Goal: Book appointment/travel/reservation

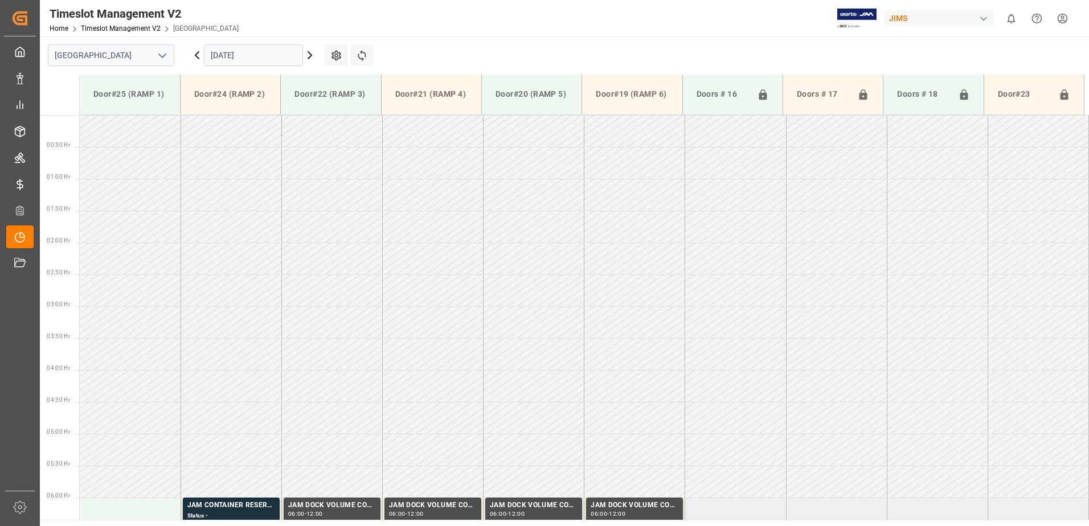
scroll to position [203, 0]
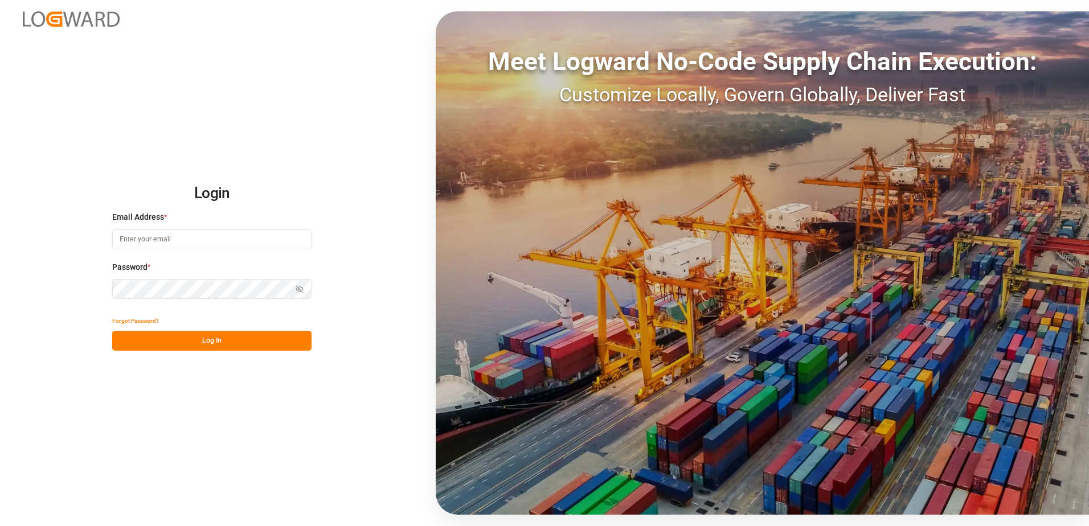
click at [184, 233] on input at bounding box center [211, 240] width 199 height 20
type input "[PERSON_NAME][EMAIL_ADDRESS][DOMAIN_NAME]"
click at [299, 289] on icon "button" at bounding box center [300, 290] width 2 height 2
click at [211, 337] on button "Log In" at bounding box center [211, 341] width 199 height 20
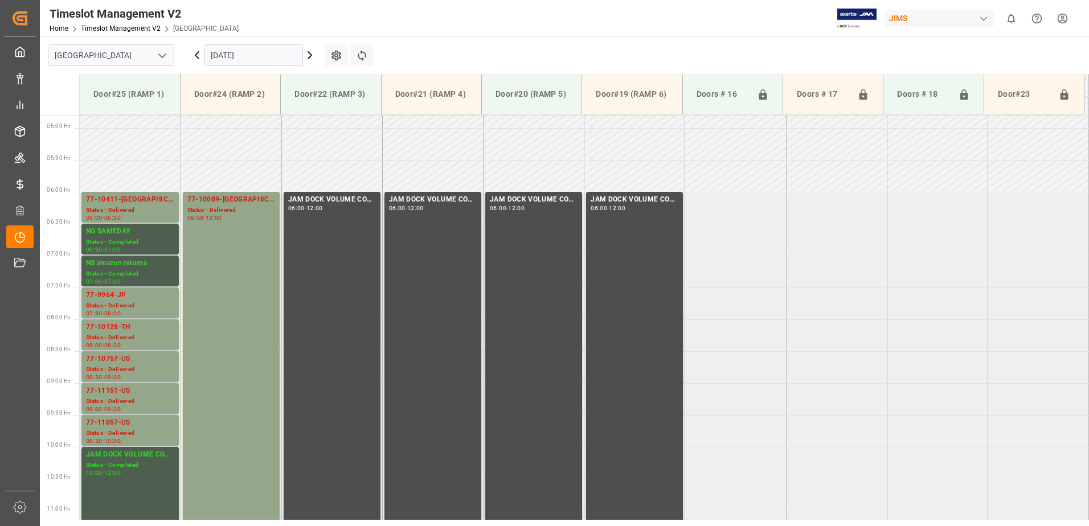
scroll to position [312, 0]
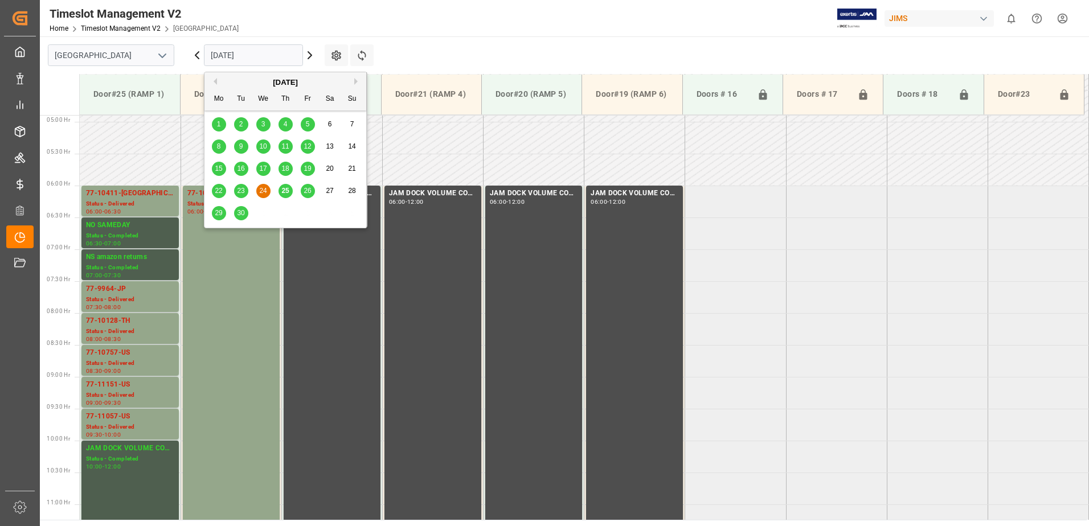
click at [256, 55] on input "[DATE]" at bounding box center [253, 55] width 99 height 22
click at [284, 191] on span "25" at bounding box center [284, 191] width 7 height 8
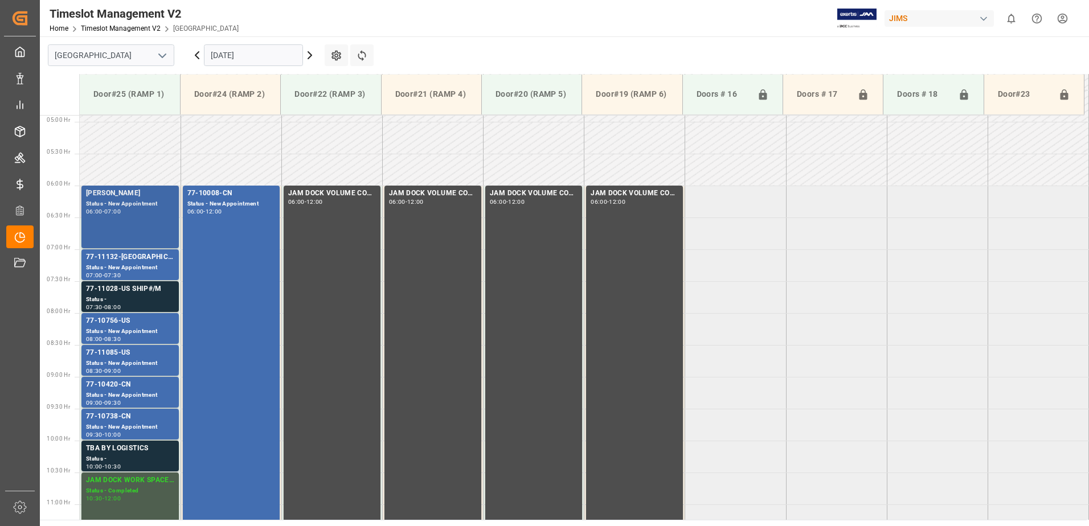
click at [148, 206] on div "Status - New Appointment" at bounding box center [130, 204] width 88 height 10
click at [143, 258] on div "77-11132-[GEOGRAPHIC_DATA]" at bounding box center [130, 257] width 88 height 11
click at [152, 294] on div "77-11028-US SHIP#/M" at bounding box center [130, 289] width 88 height 11
click at [164, 322] on div "77-10756-US" at bounding box center [130, 321] width 88 height 11
click at [153, 354] on div "77-11085-US" at bounding box center [130, 352] width 88 height 11
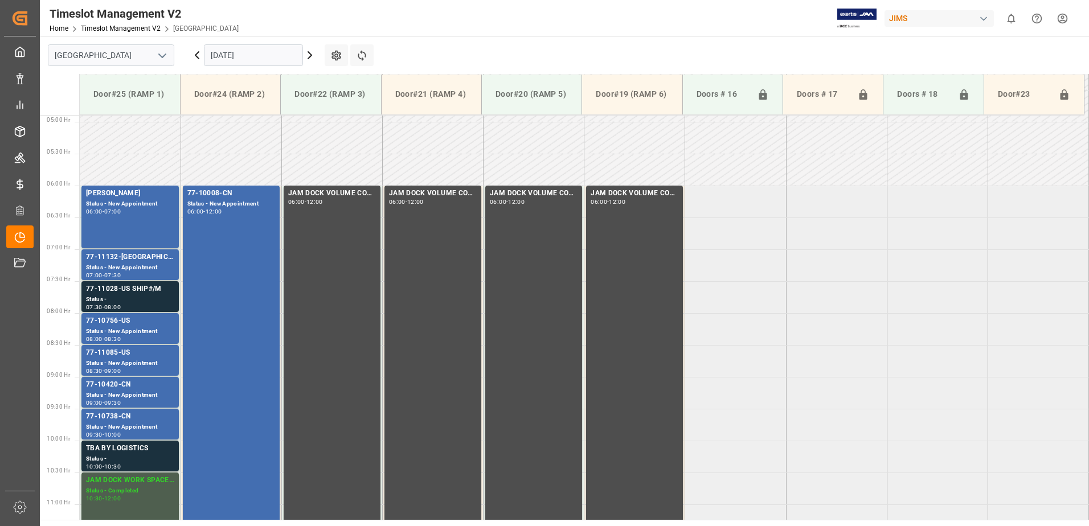
click at [165, 390] on div "77-10420-CN" at bounding box center [130, 384] width 88 height 11
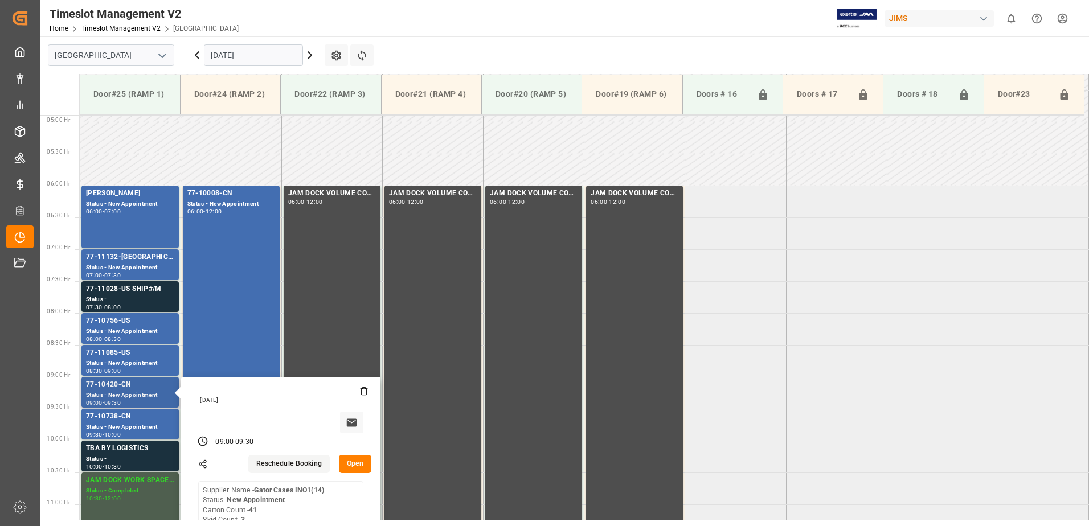
scroll to position [369, 0]
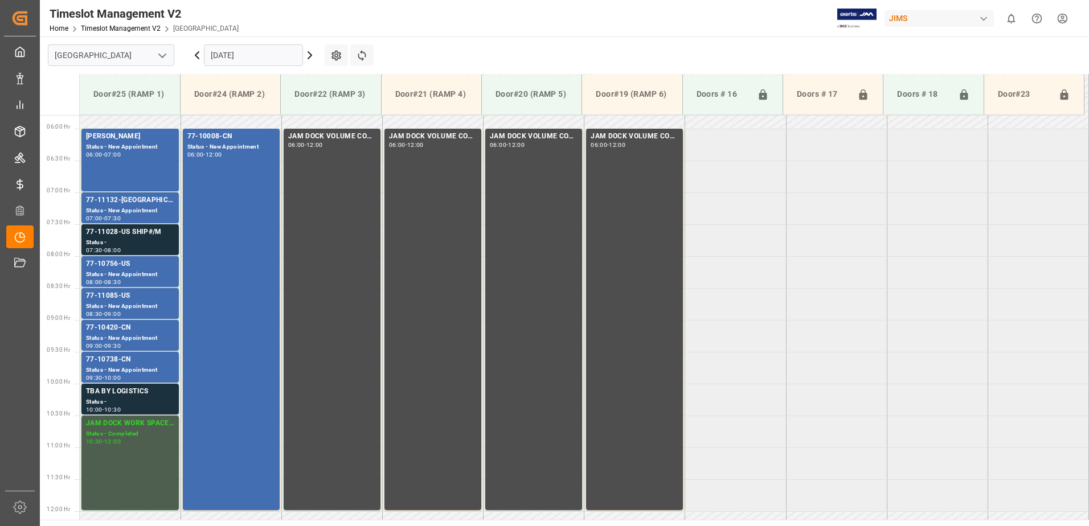
click at [160, 362] on div "77-10738-CN" at bounding box center [130, 359] width 88 height 11
click at [158, 394] on div "TBA BY LOGISTICS" at bounding box center [130, 391] width 88 height 11
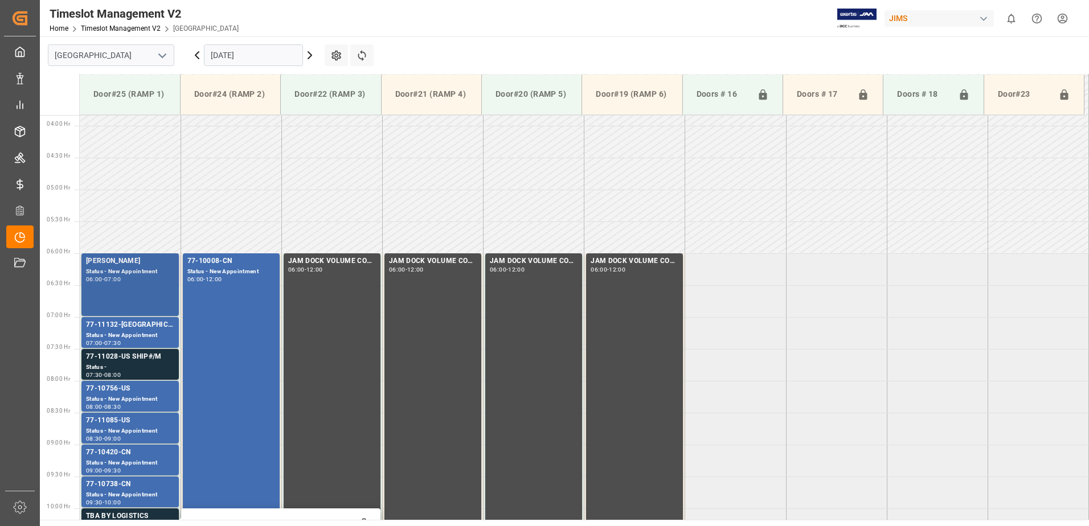
scroll to position [198, 0]
